Goal: Transaction & Acquisition: Purchase product/service

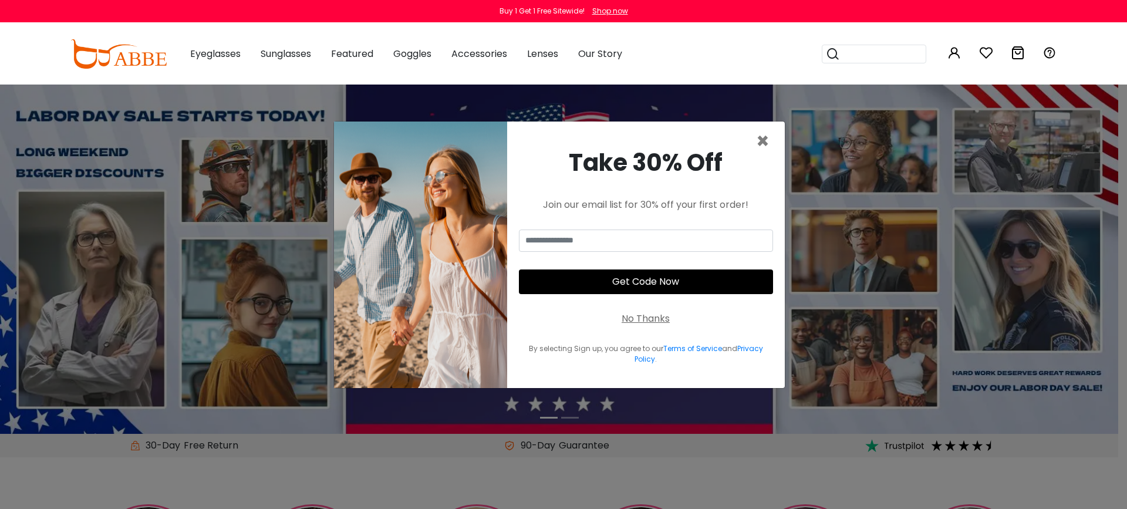
click at [662, 319] on div "No Thanks" at bounding box center [646, 319] width 48 height 14
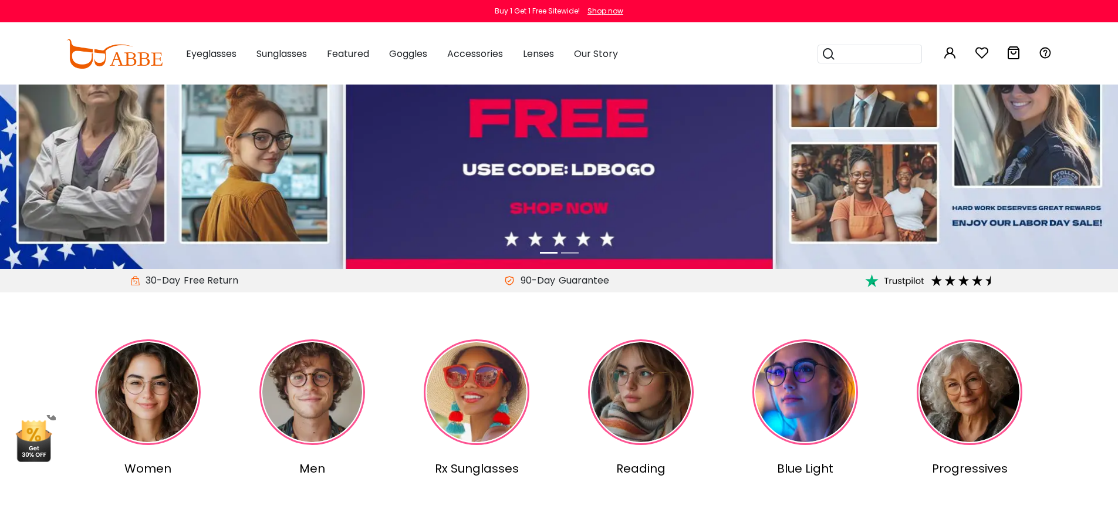
scroll to position [226, 0]
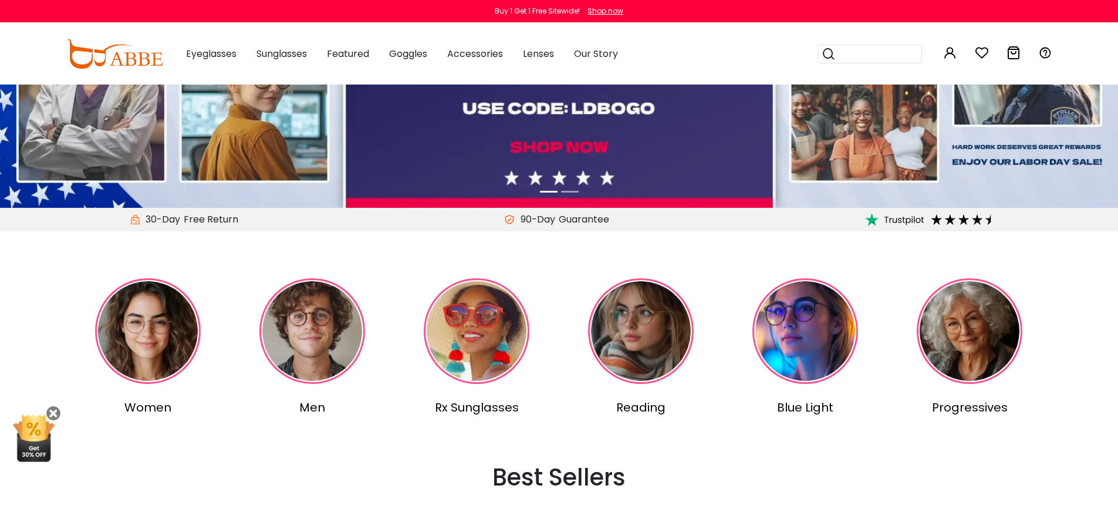
click at [662, 319] on img at bounding box center [641, 331] width 106 height 106
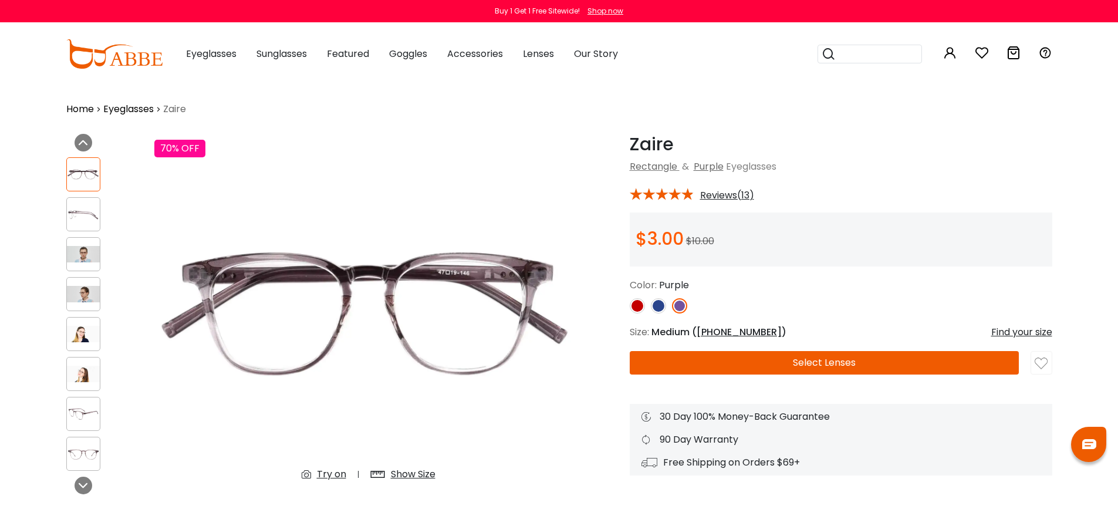
click at [881, 358] on button "Select Lenses" at bounding box center [824, 362] width 389 height 23
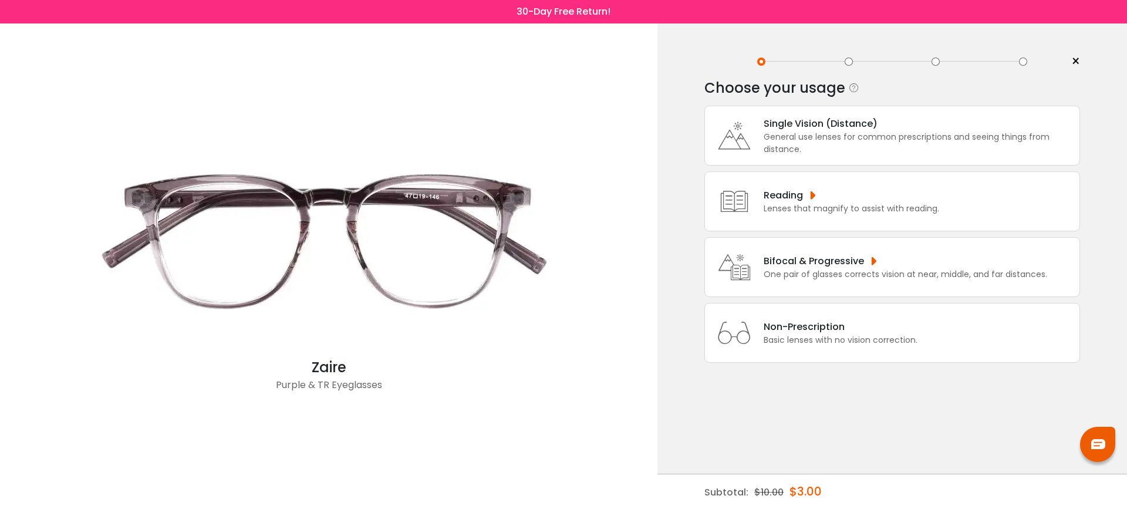
click at [882, 334] on div "Non-Prescription" at bounding box center [841, 326] width 154 height 15
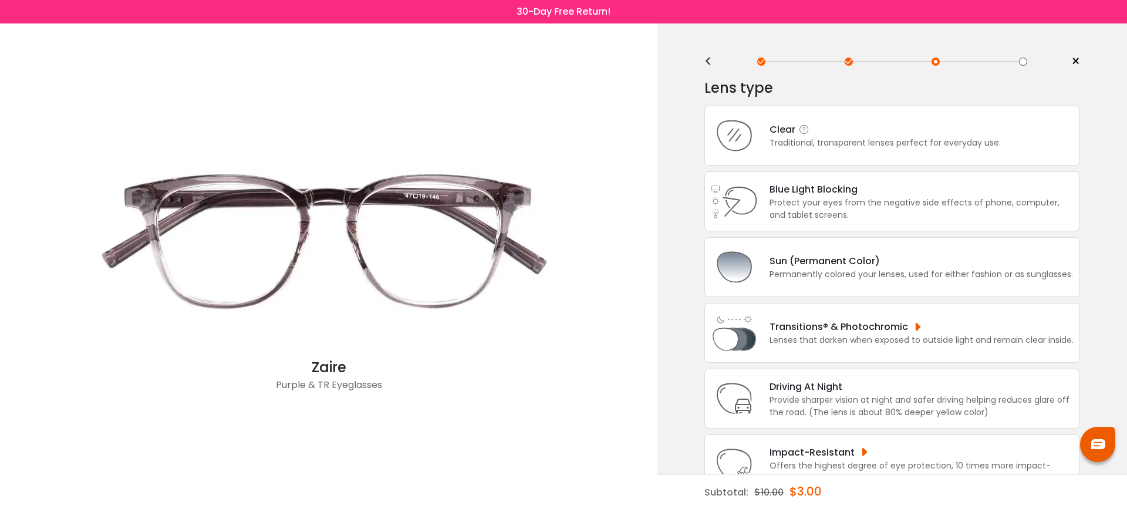
click at [886, 149] on div "Traditional, transparent lenses perfect for everyday use." at bounding box center [885, 143] width 231 height 12
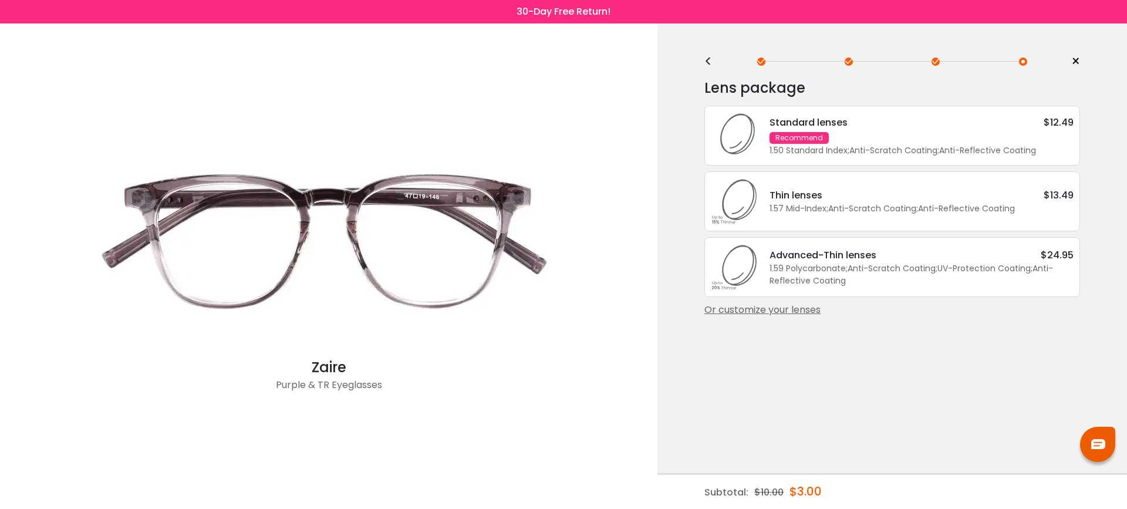
click at [886, 149] on div "1.50 Standard Index ; Anti-Scratch Coating ; Anti-Reflective Coating ;" at bounding box center [922, 150] width 304 height 12
